Goal: Task Accomplishment & Management: Use online tool/utility

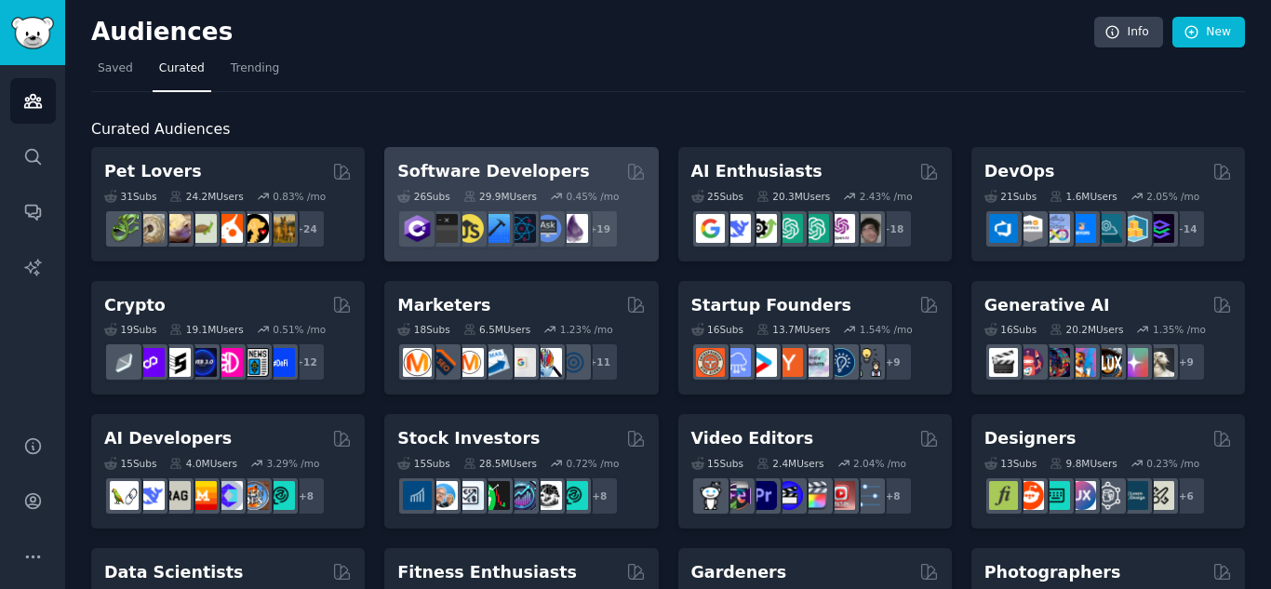
click at [539, 178] on h2 "Software Developers" at bounding box center [493, 171] width 192 height 23
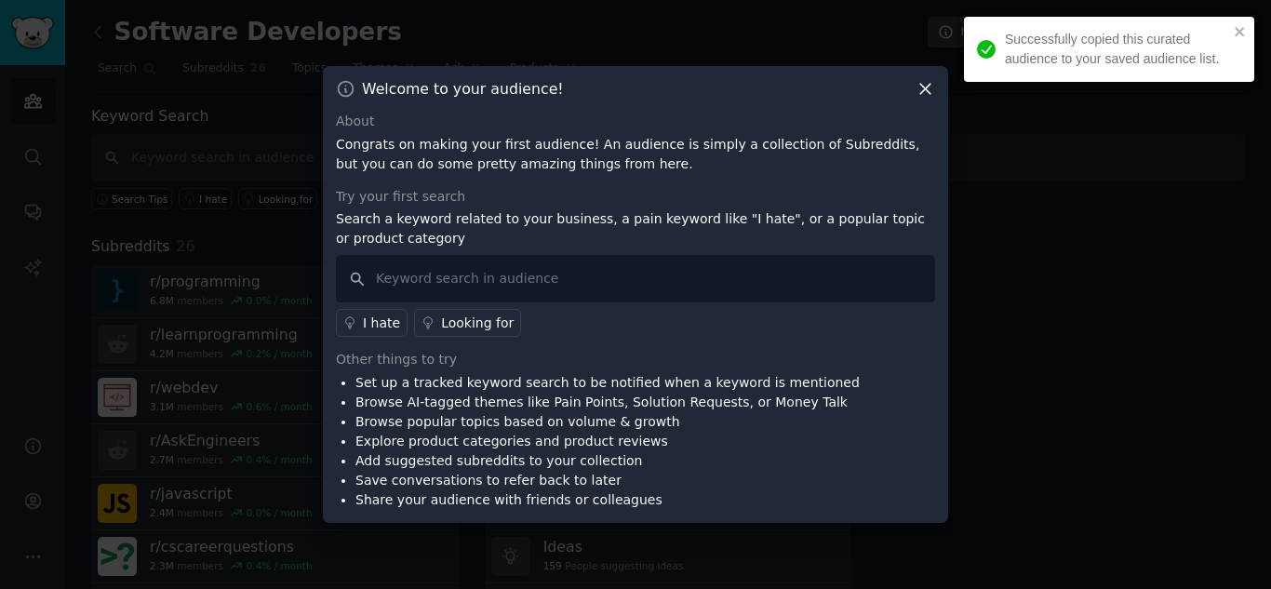
click at [932, 93] on icon at bounding box center [925, 89] width 20 height 20
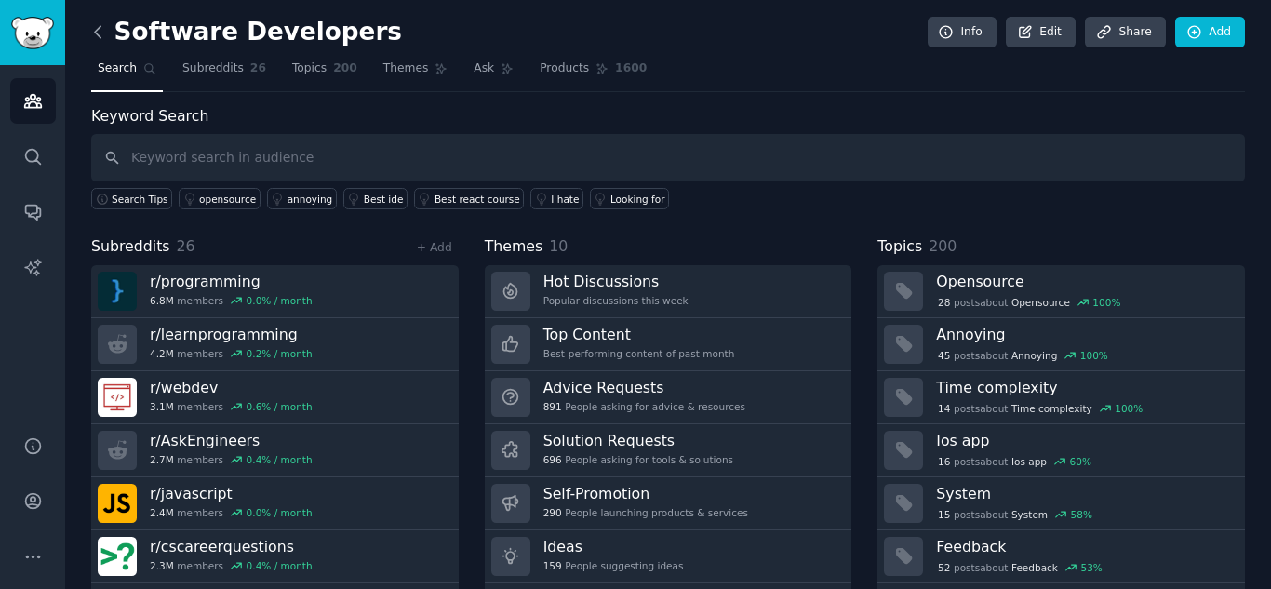
click at [102, 26] on icon at bounding box center [98, 32] width 20 height 20
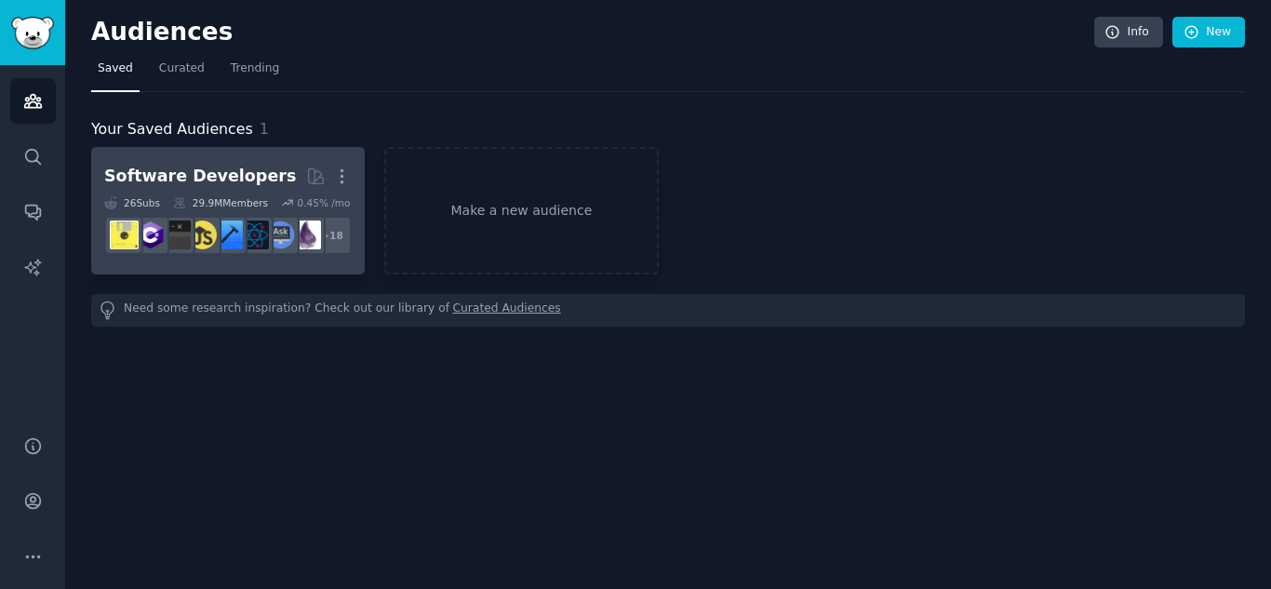
click at [244, 170] on div "Software Developers" at bounding box center [200, 176] width 192 height 23
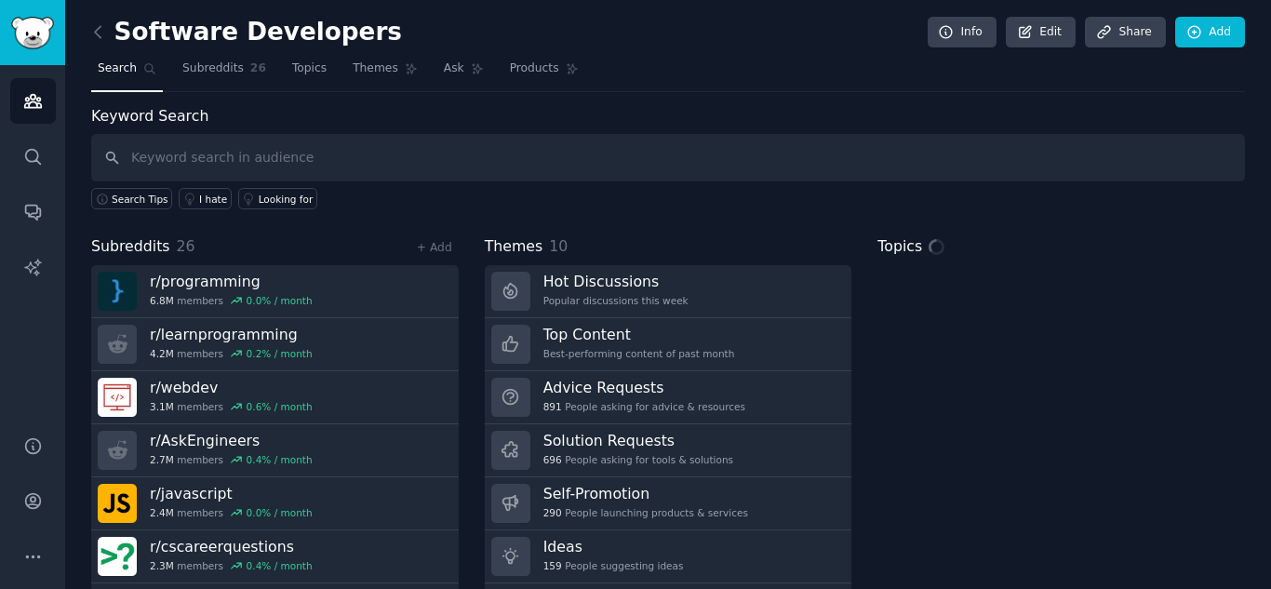
scroll to position [53, 0]
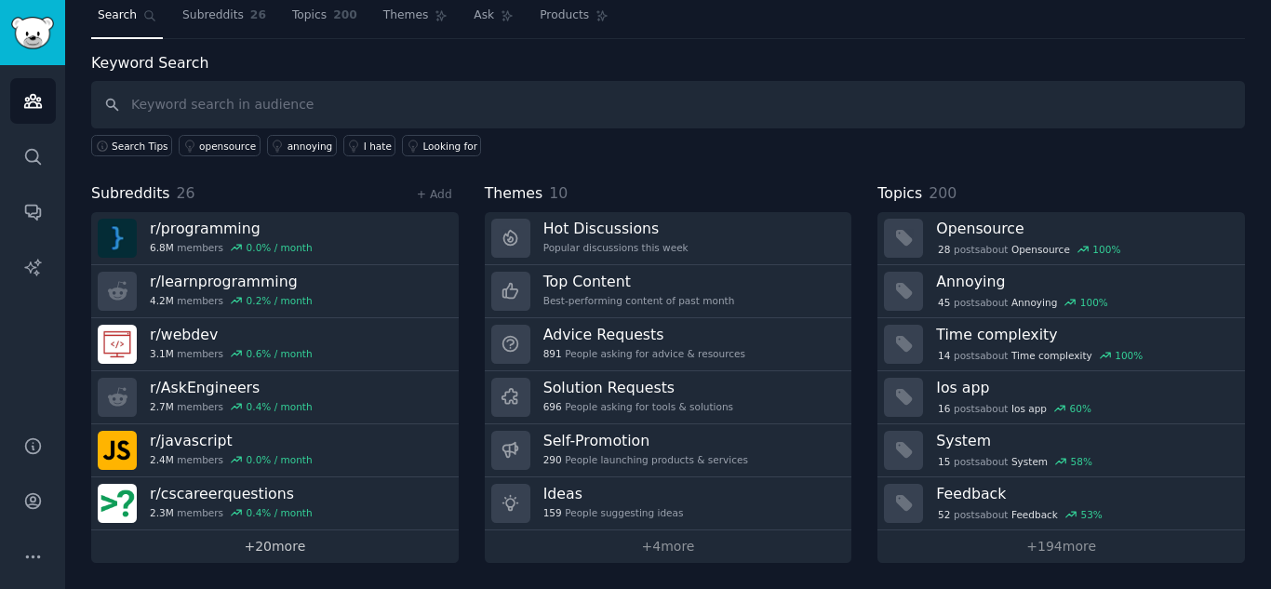
click at [311, 550] on link "+ 20 more" at bounding box center [274, 546] width 367 height 33
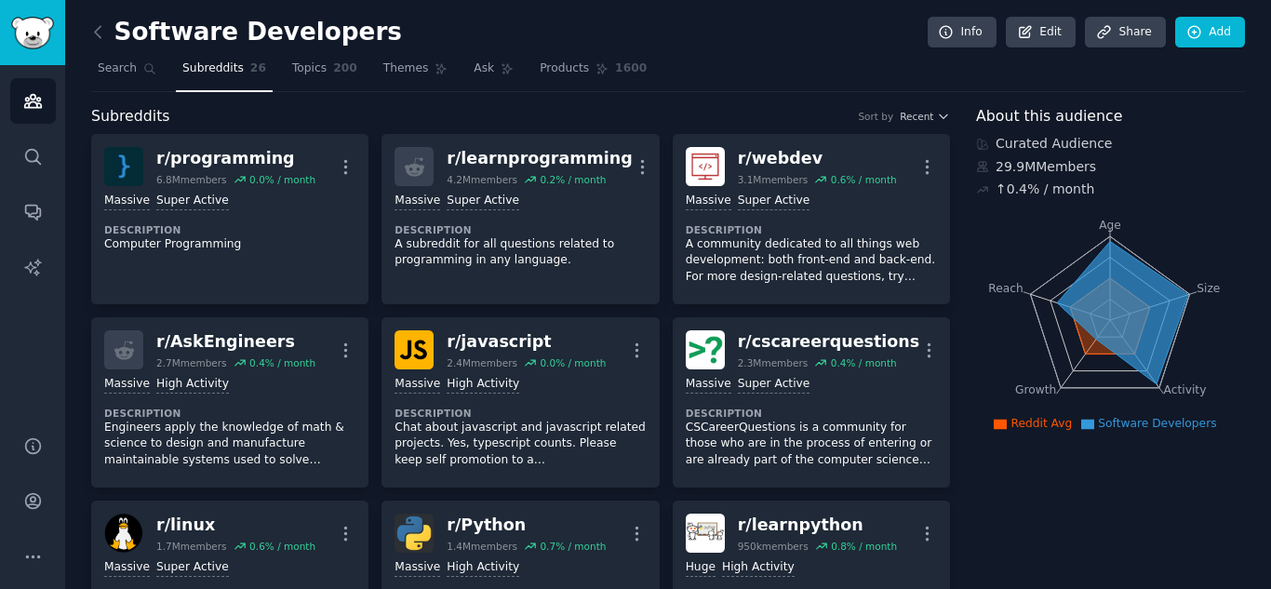
click at [103, 33] on icon at bounding box center [98, 32] width 20 height 20
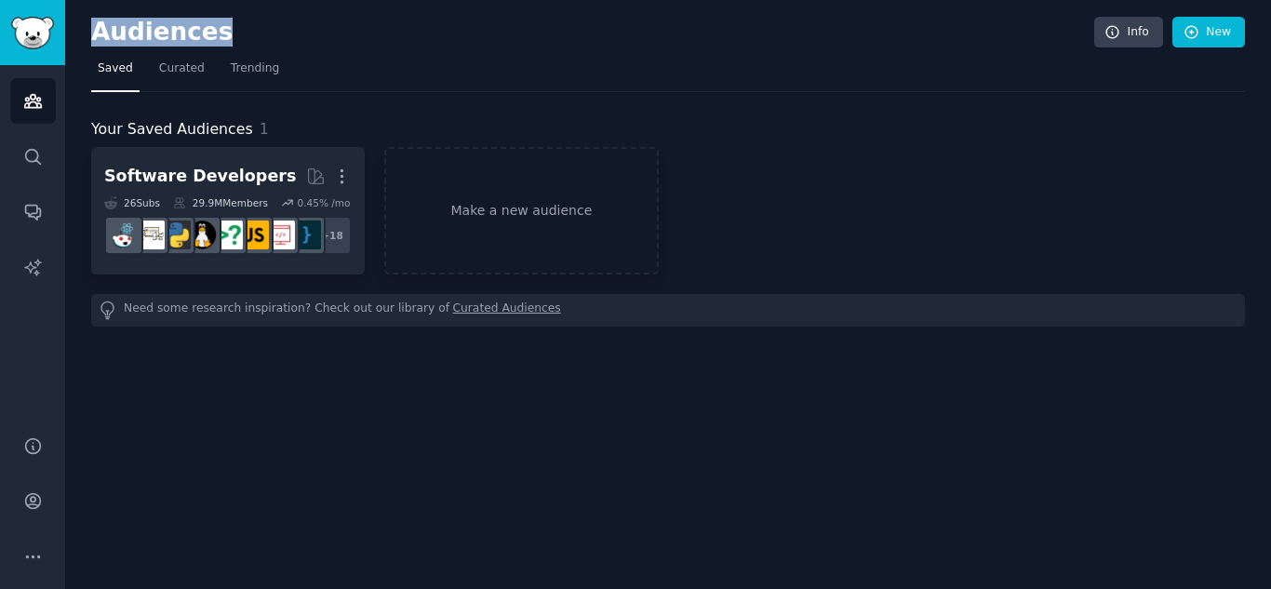
click at [103, 33] on h2 "Audiences" at bounding box center [592, 33] width 1003 height 30
click at [83, 74] on div "Audiences Info New Saved Curated Trending Your Saved Audiences 1 Software Devel…" at bounding box center [668, 294] width 1206 height 589
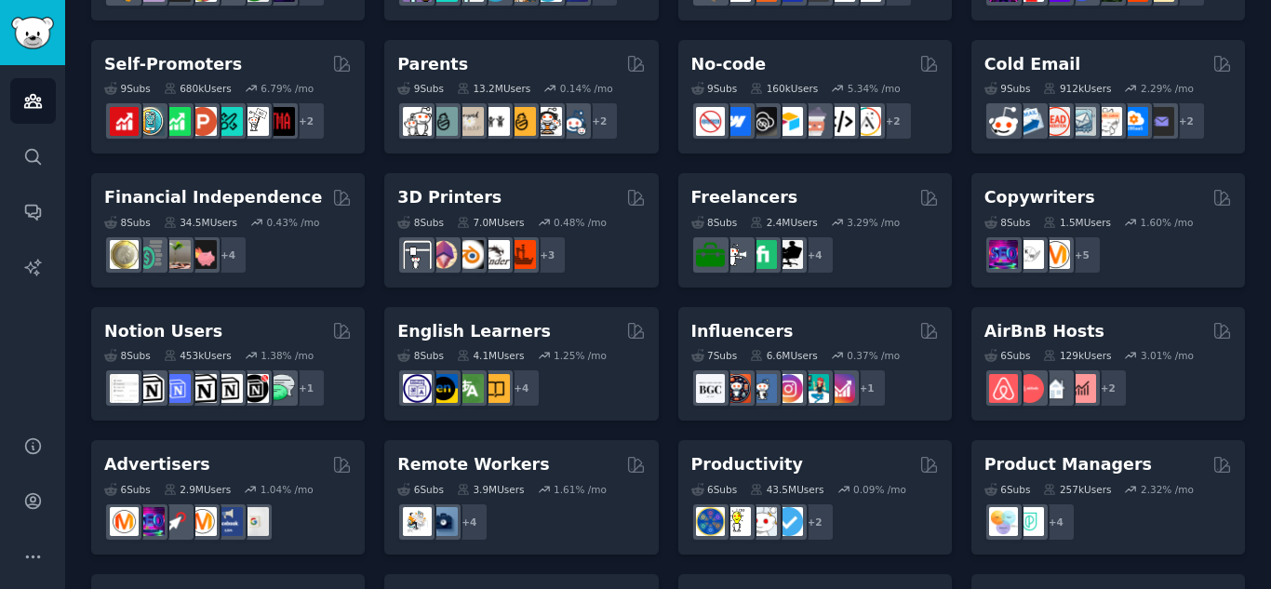
scroll to position [900, 0]
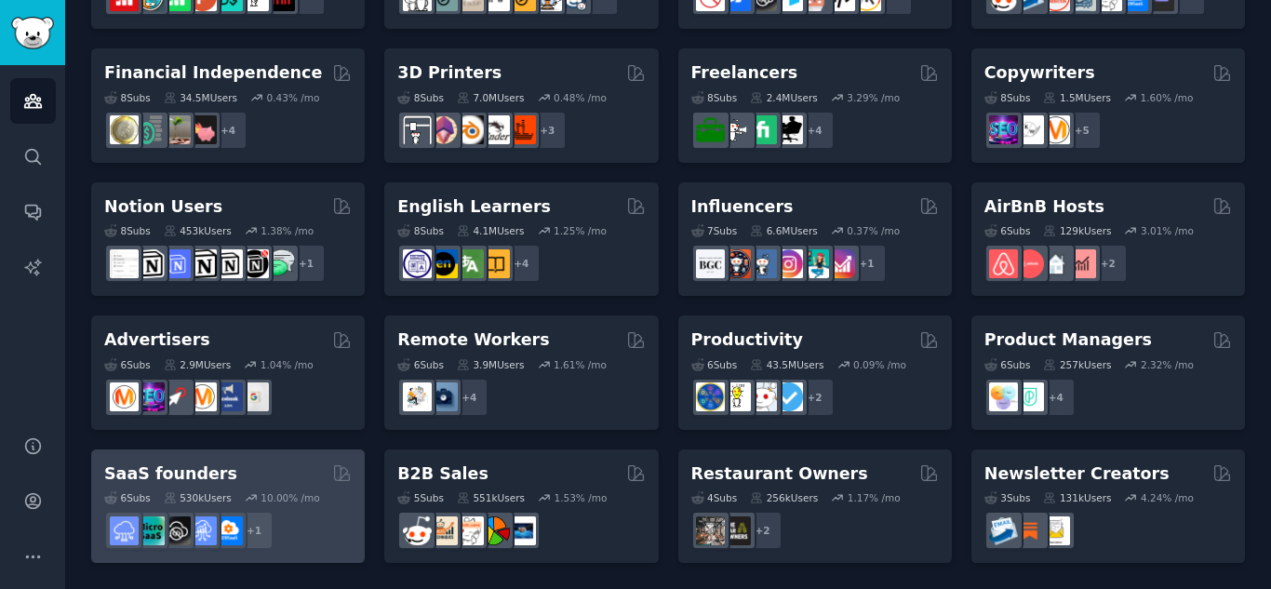
click at [203, 475] on h2 "SaaS founders" at bounding box center [170, 473] width 133 height 23
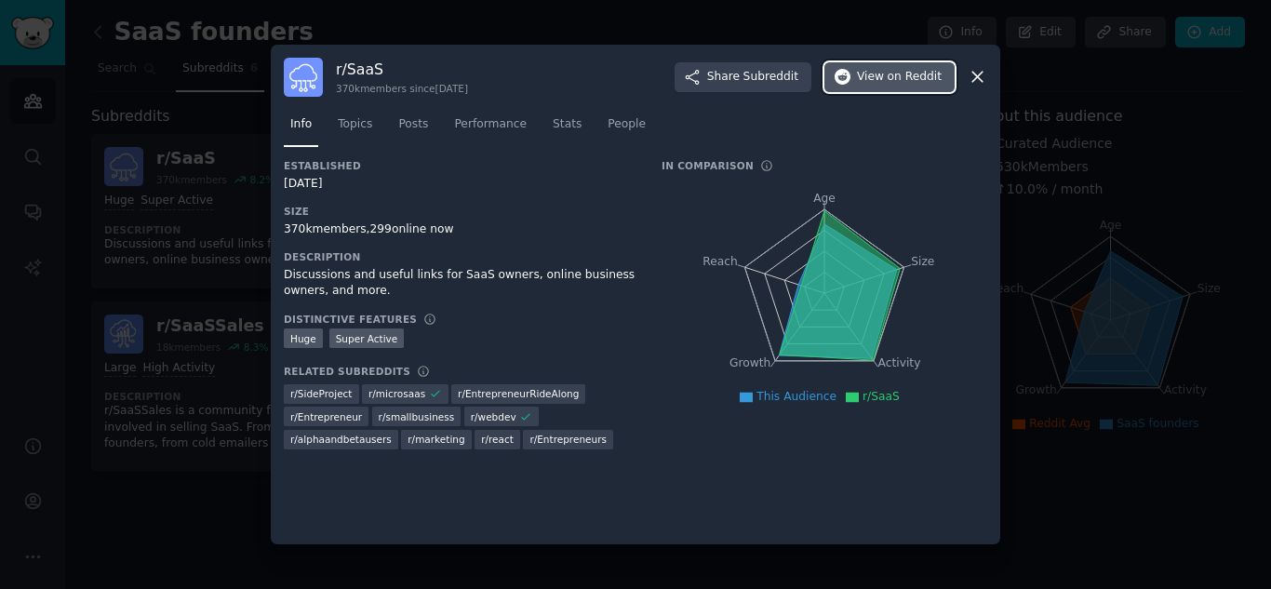
click at [878, 78] on span "View on Reddit" at bounding box center [899, 77] width 85 height 17
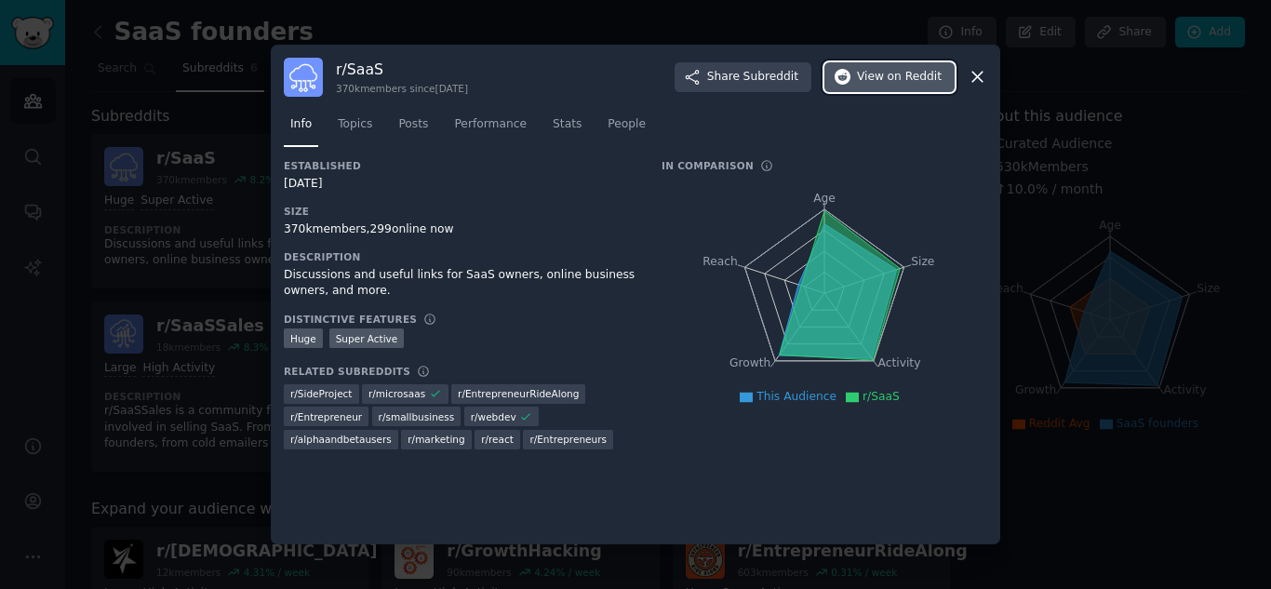
click at [919, 69] on span "on Reddit" at bounding box center [914, 77] width 54 height 17
click at [976, 81] on icon at bounding box center [977, 77] width 20 height 20
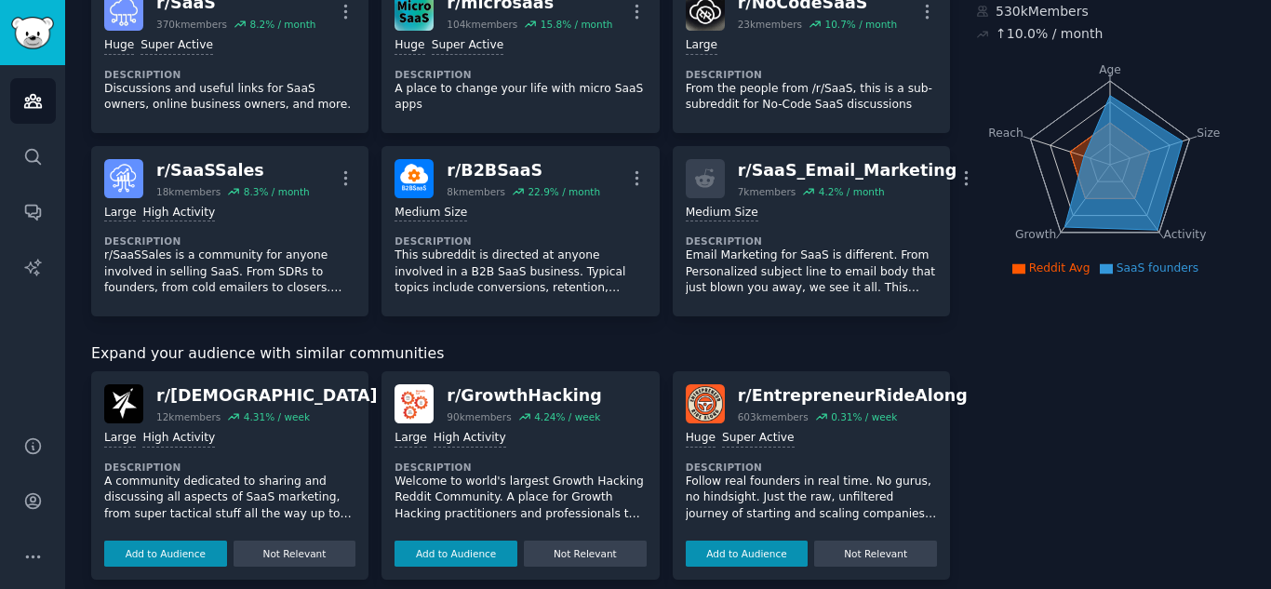
scroll to position [310, 0]
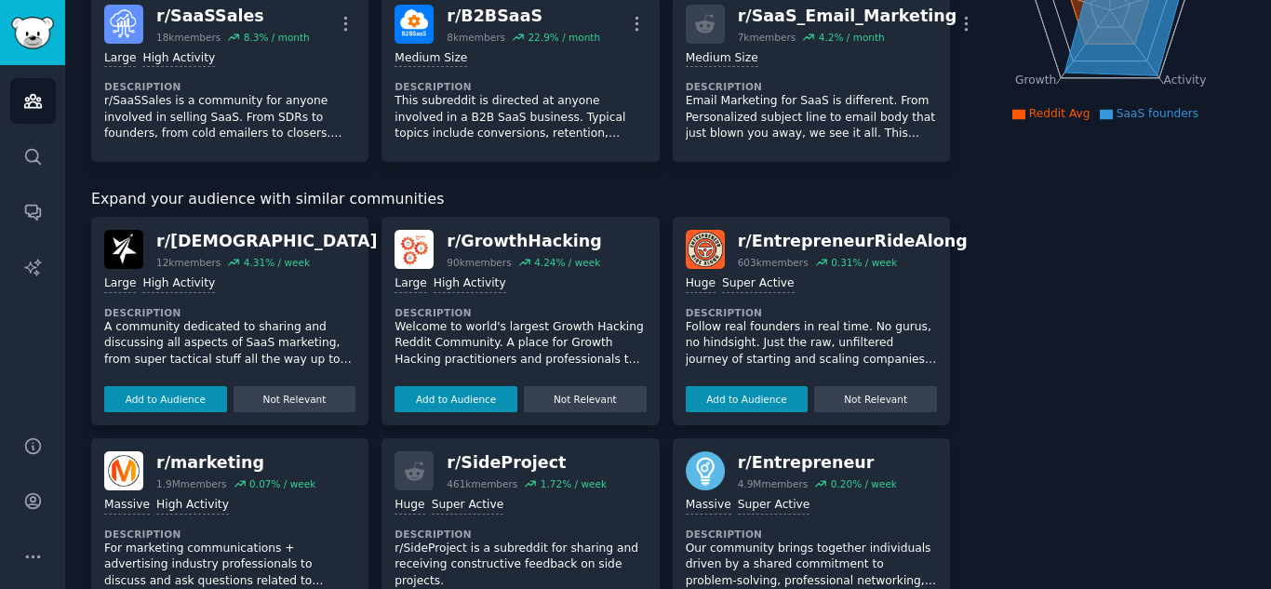
click at [218, 241] on div "r/ SaaSMarketing" at bounding box center [266, 241] width 221 height 23
click at [238, 271] on div ">= 80th percentile for submissions / day Large High Activity Description A comm…" at bounding box center [229, 340] width 251 height 143
click at [180, 408] on button "Add to Audience" at bounding box center [165, 399] width 123 height 26
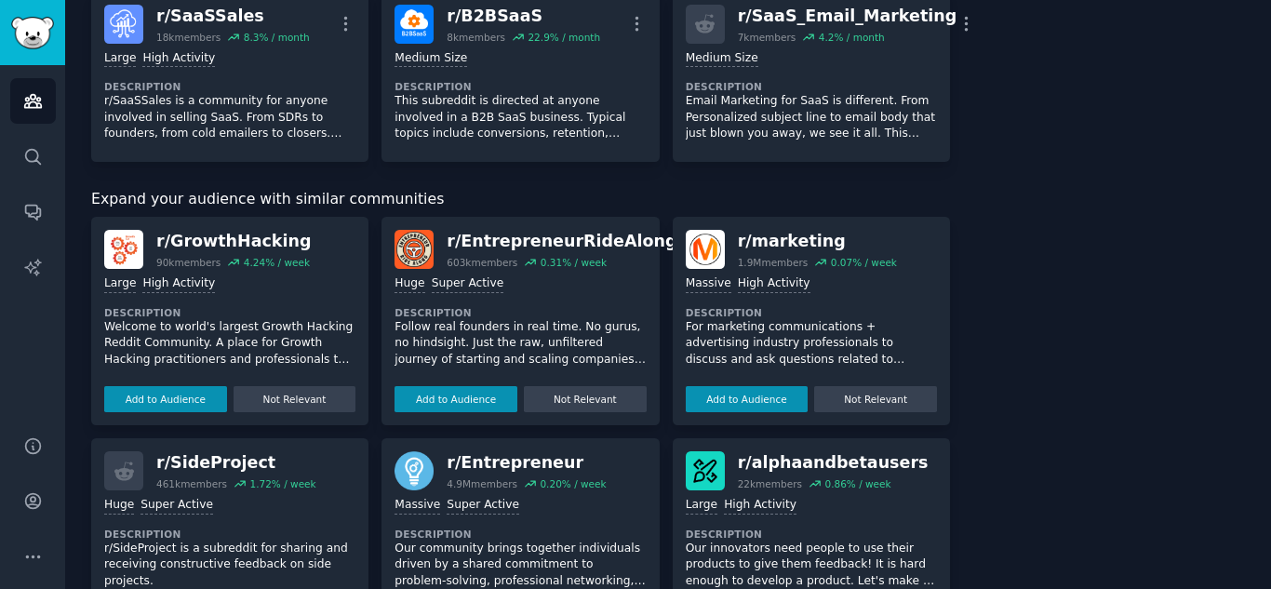
scroll to position [0, 0]
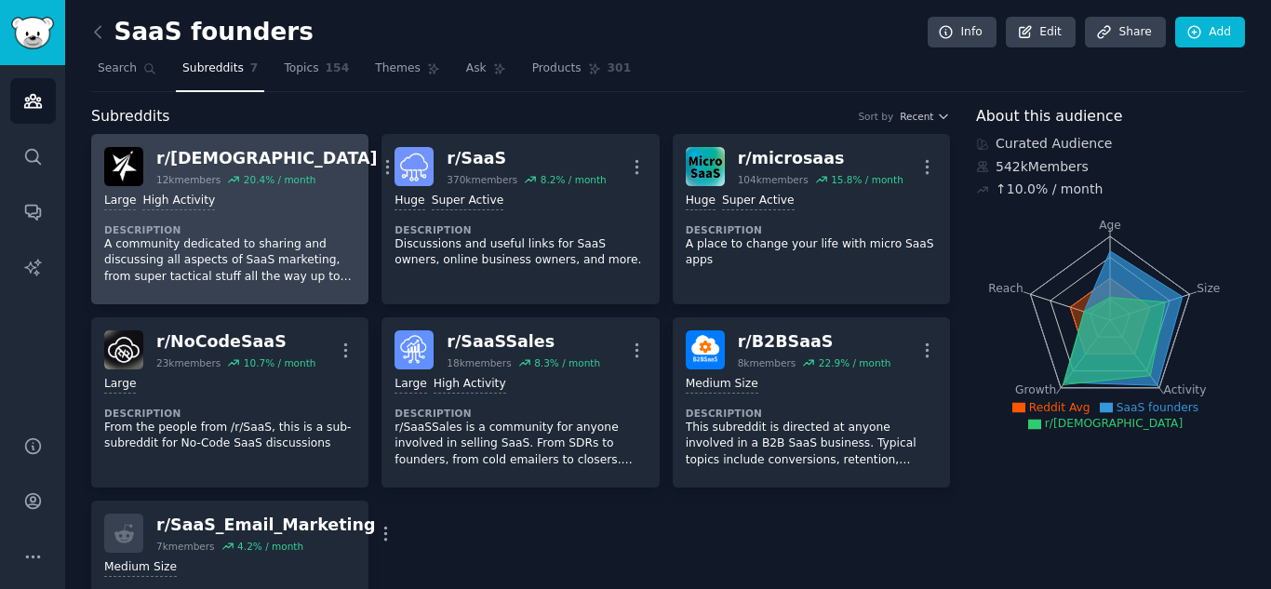
click at [239, 151] on div "r/ SaaSMarketing" at bounding box center [266, 158] width 221 height 23
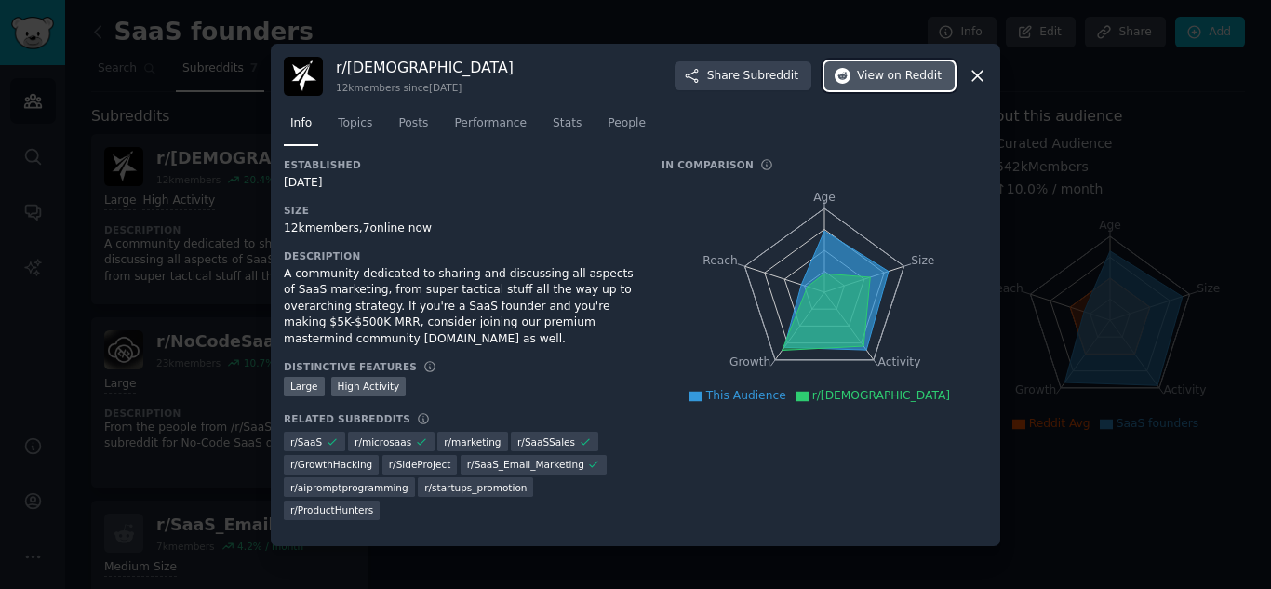
click at [875, 87] on button "View on Reddit" at bounding box center [889, 76] width 130 height 30
